Goal: Find specific page/section: Find specific page/section

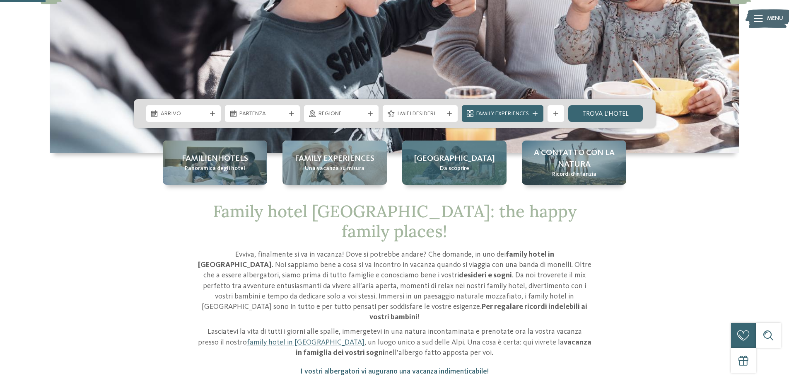
click at [457, 163] on span "[GEOGRAPHIC_DATA]" at bounding box center [454, 159] width 81 height 12
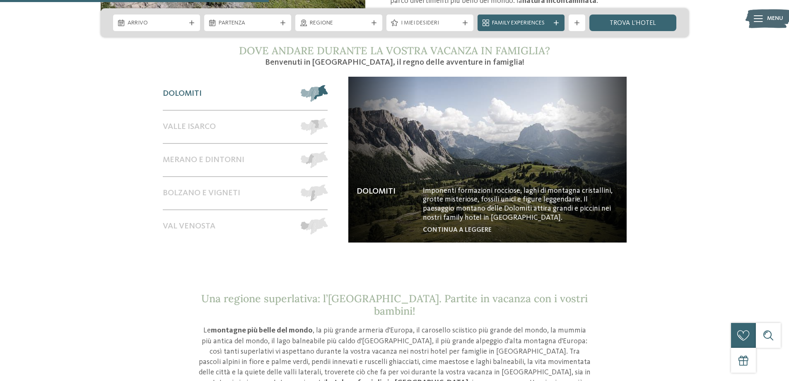
scroll to position [745, 0]
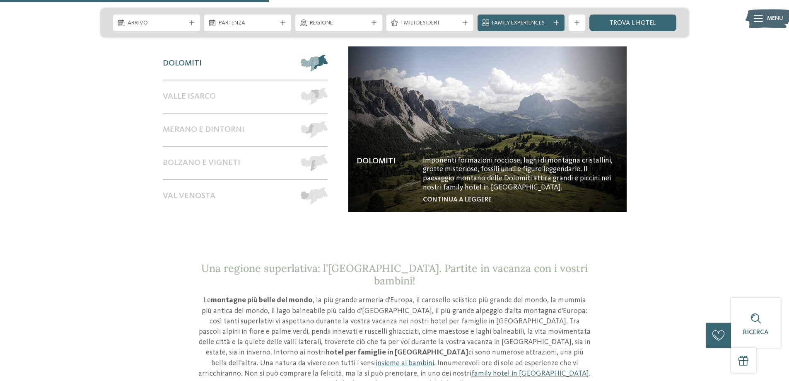
click at [292, 52] on div at bounding box center [309, 63] width 35 height 32
click at [328, 55] on span at bounding box center [328, 63] width 0 height 17
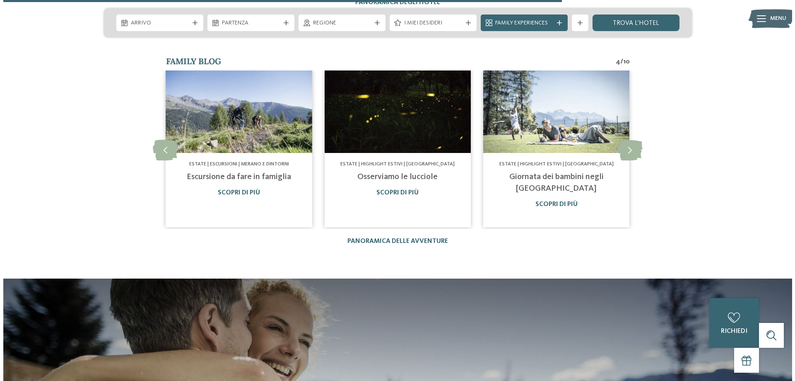
scroll to position [1573, 0]
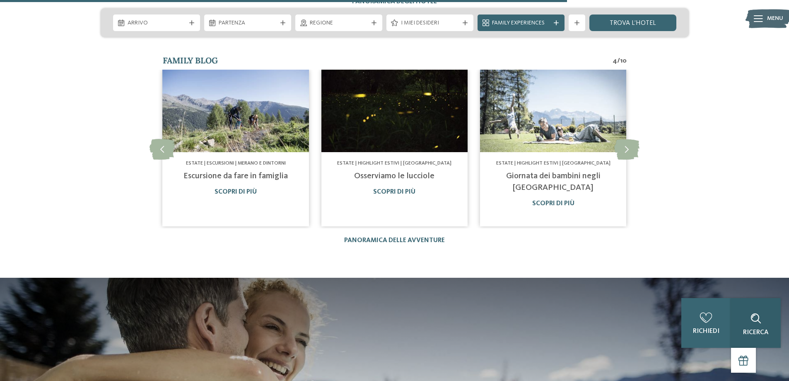
click at [758, 335] on div "Ricerca" at bounding box center [756, 323] width 50 height 50
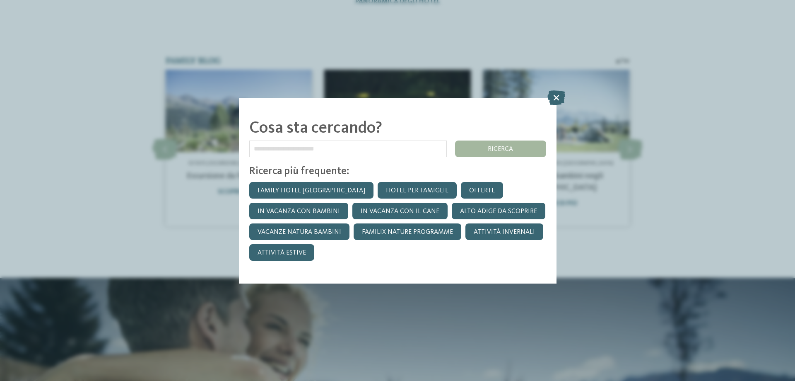
click at [276, 149] on input "text" at bounding box center [348, 148] width 198 height 17
type input "**********"
click input "*******" at bounding box center [0, 0] width 0 height 0
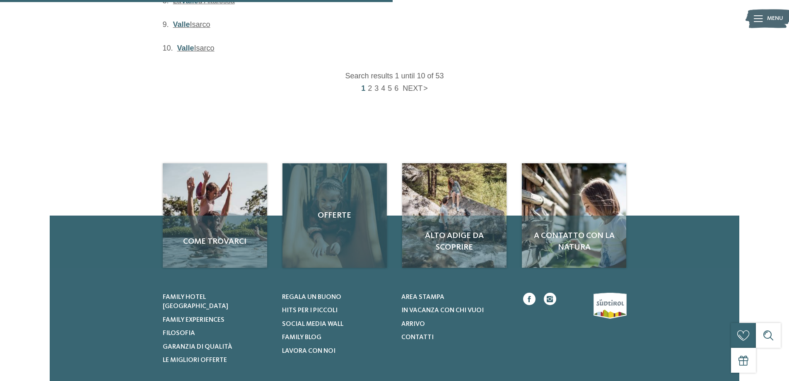
scroll to position [373, 0]
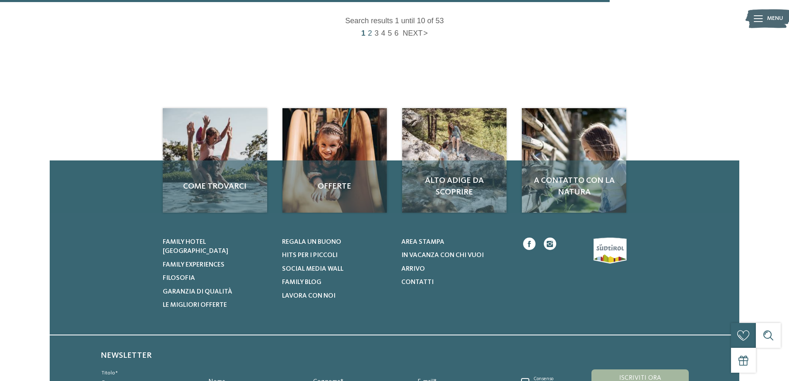
click at [372, 34] on link "2" at bounding box center [369, 33] width 7 height 11
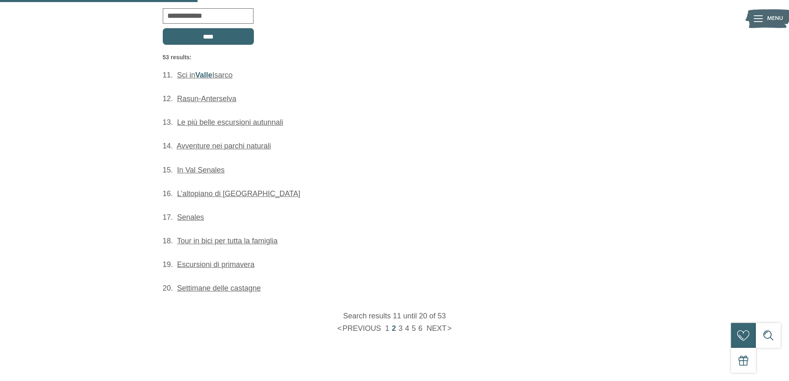
scroll to position [124, 0]
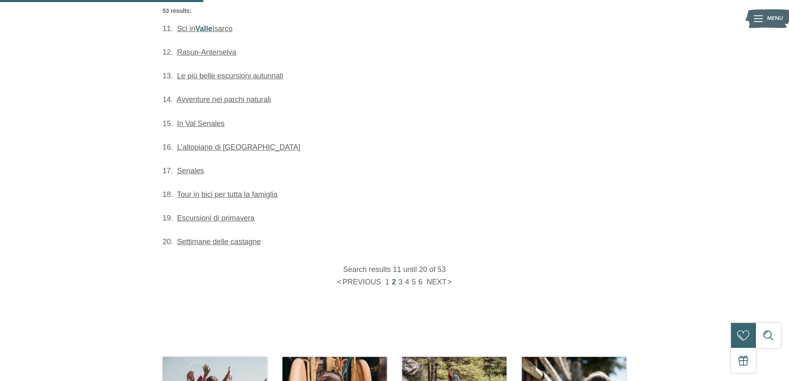
click at [403, 280] on link "3" at bounding box center [400, 281] width 7 height 11
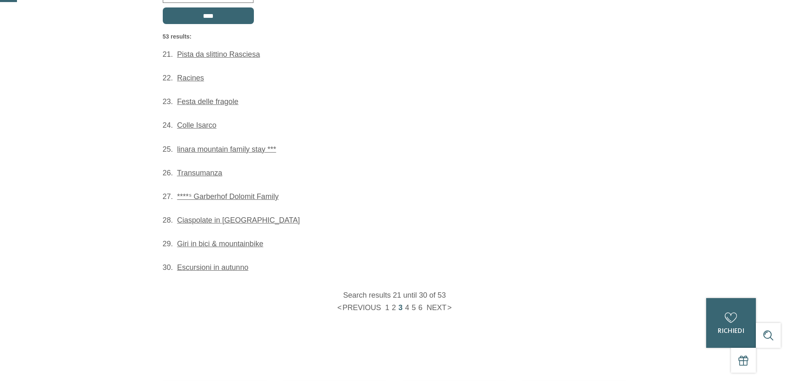
scroll to position [124, 0]
